Goal: Navigation & Orientation: Find specific page/section

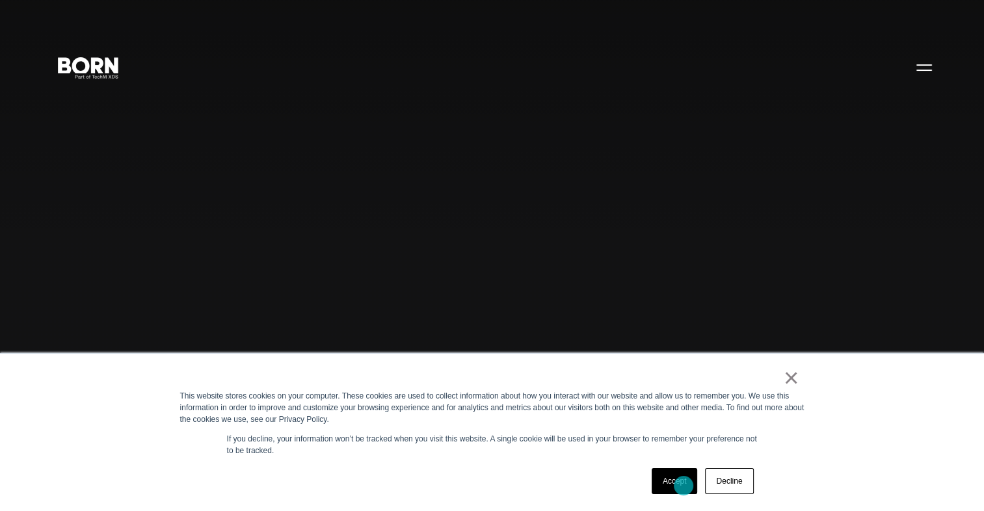
click at [684, 486] on link "Accept" at bounding box center [675, 481] width 46 height 26
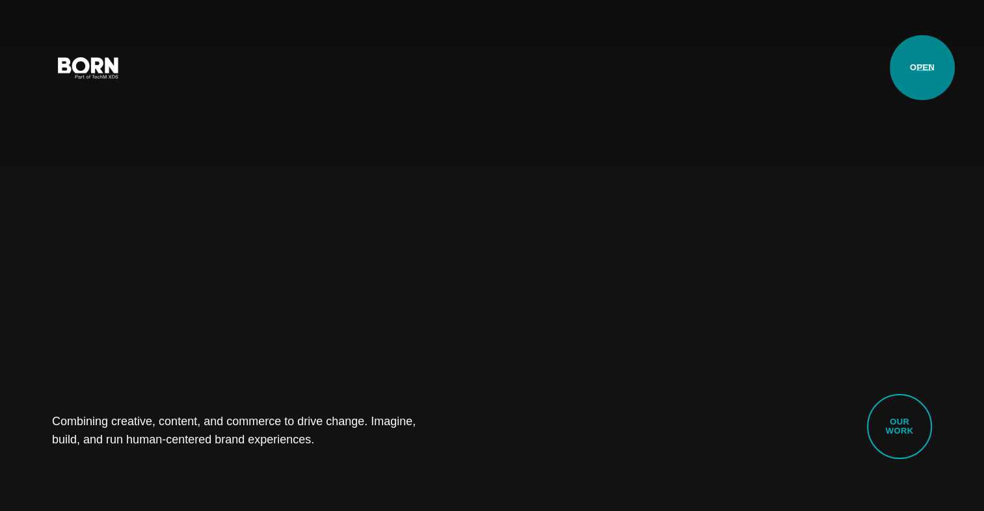
click at [922, 68] on button "Primary Menu" at bounding box center [924, 66] width 31 height 27
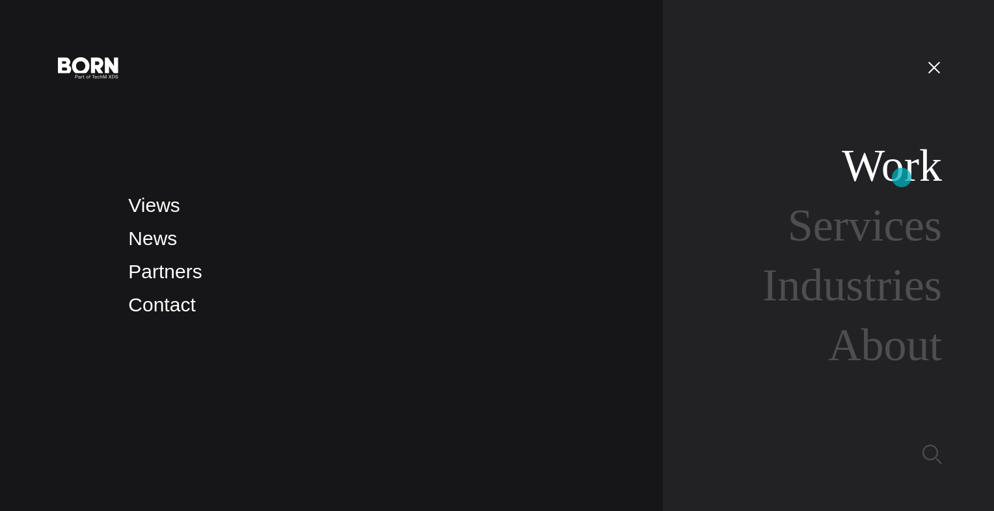
click at [901, 177] on link "Work" at bounding box center [892, 165] width 100 height 50
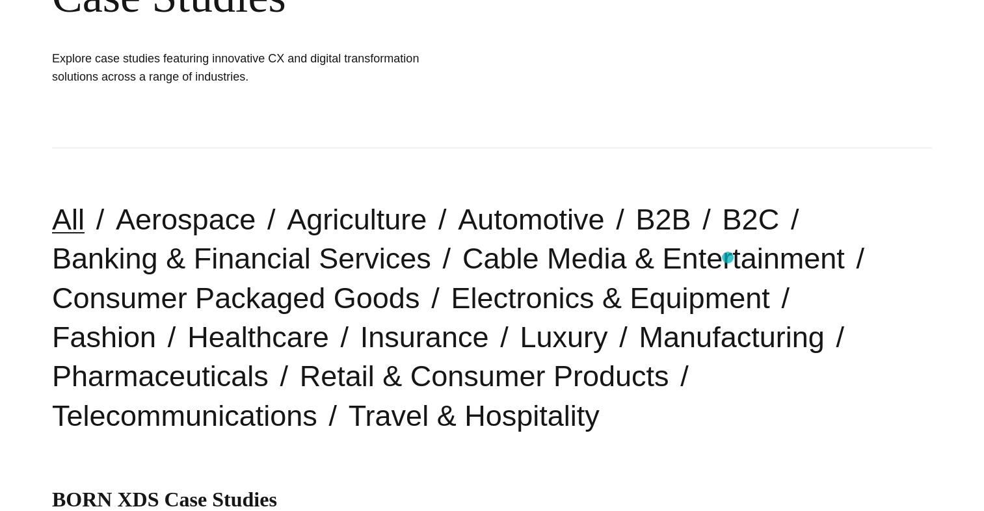
scroll to position [260, 0]
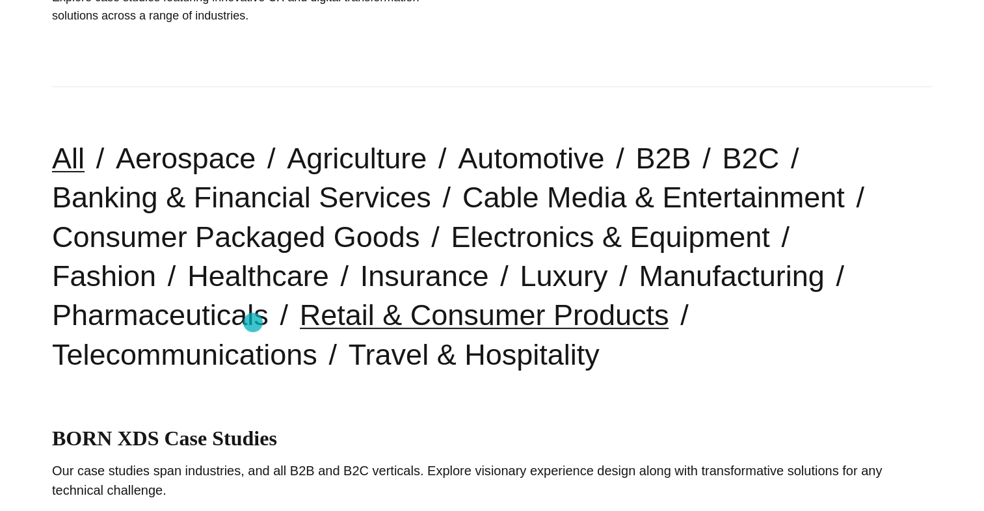
click at [300, 323] on link "Retail & Consumer Products" at bounding box center [484, 315] width 369 height 33
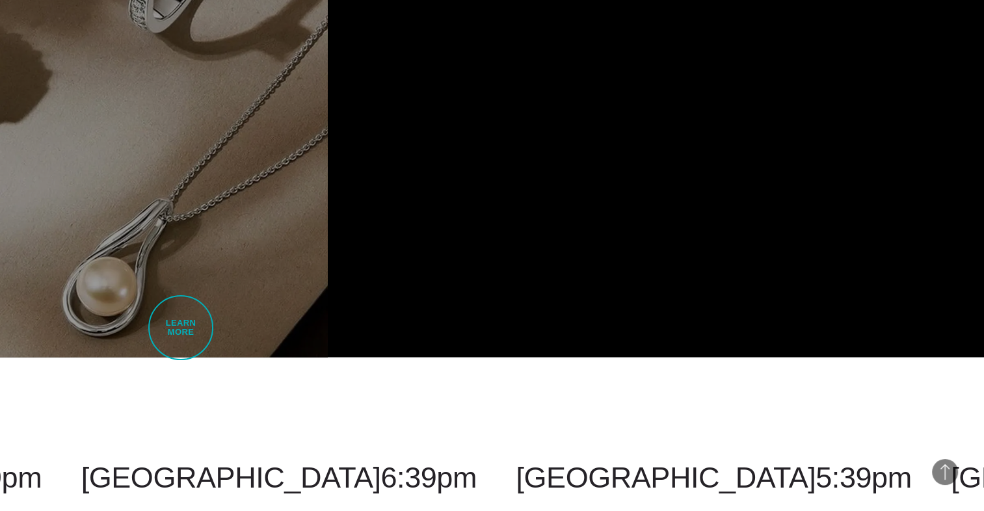
scroll to position [3122, 0]
